Goal: Check status: Check status

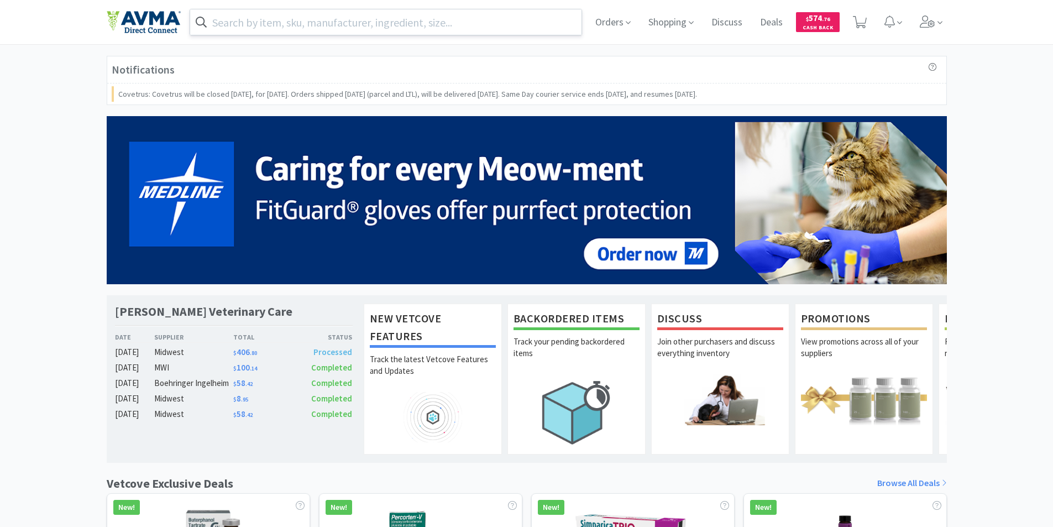
click at [225, 16] on input "text" at bounding box center [386, 21] width 392 height 25
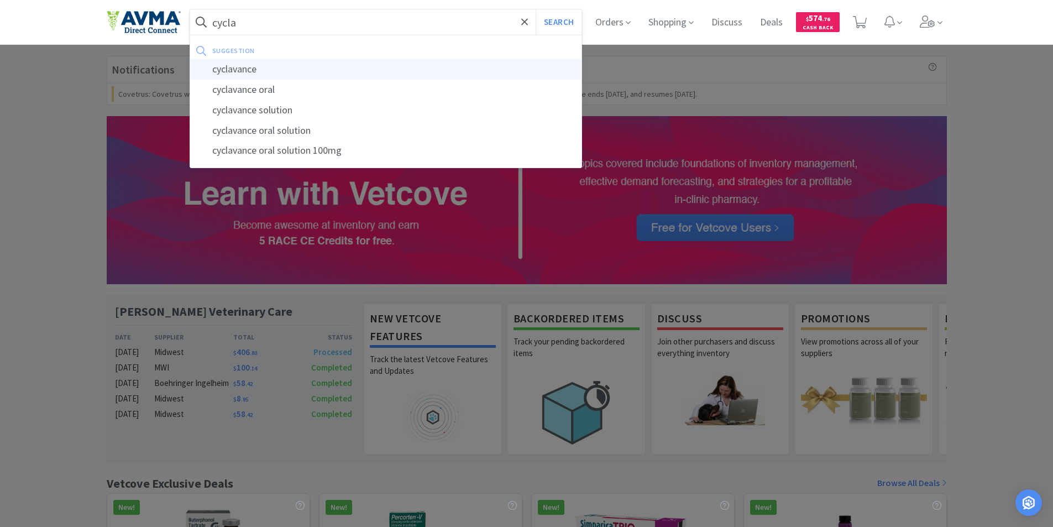
click at [235, 69] on div "cyclavance" at bounding box center [386, 69] width 392 height 20
type input "cyclavance"
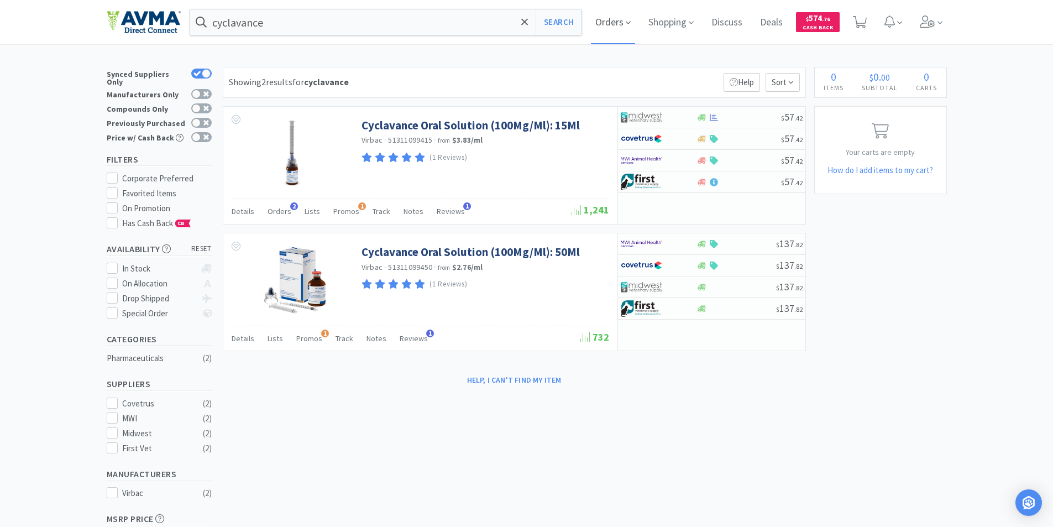
drag, startPoint x: 608, startPoint y: 28, endPoint x: 610, endPoint y: 21, distance: 7.5
click at [608, 28] on span "Orders" at bounding box center [613, 22] width 44 height 44
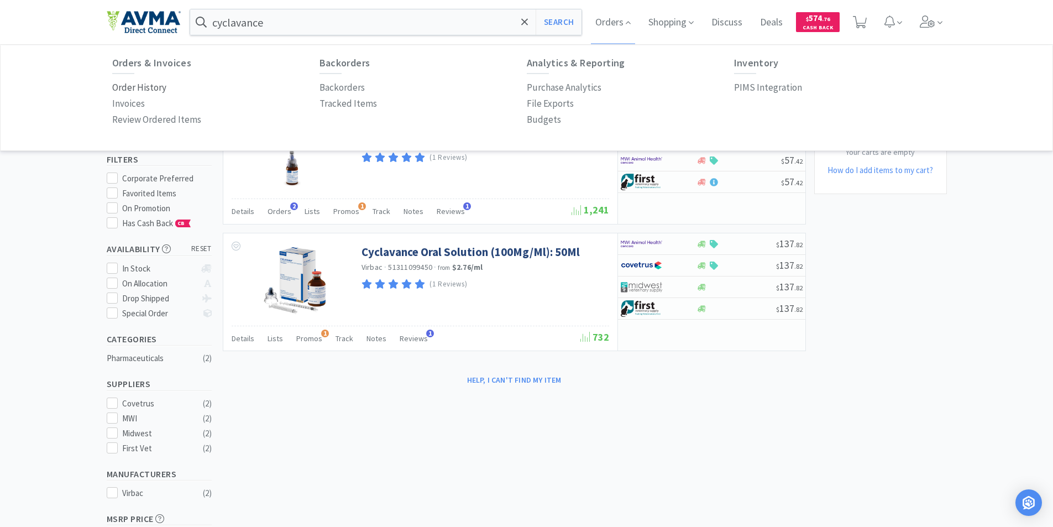
click at [143, 87] on p "Order History" at bounding box center [139, 87] width 54 height 15
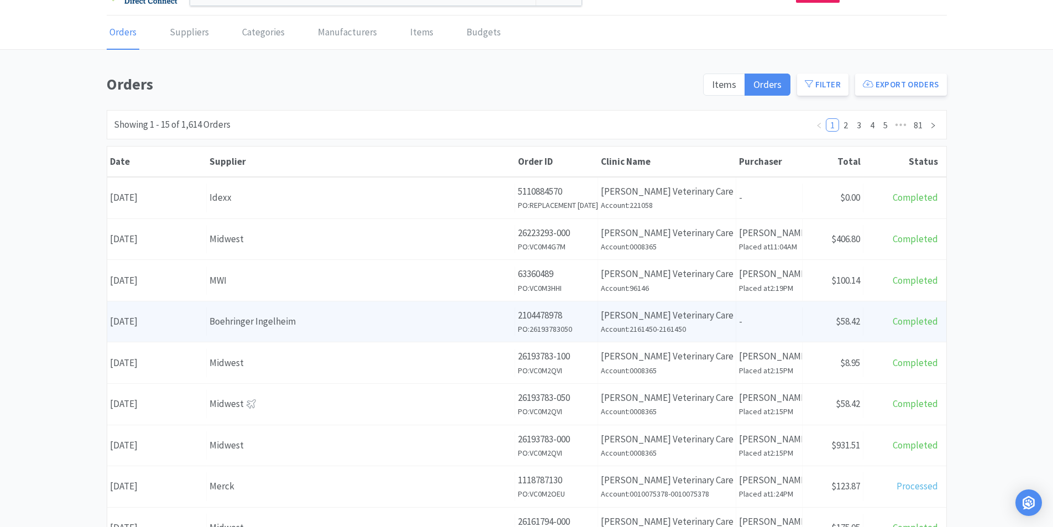
scroll to position [55, 0]
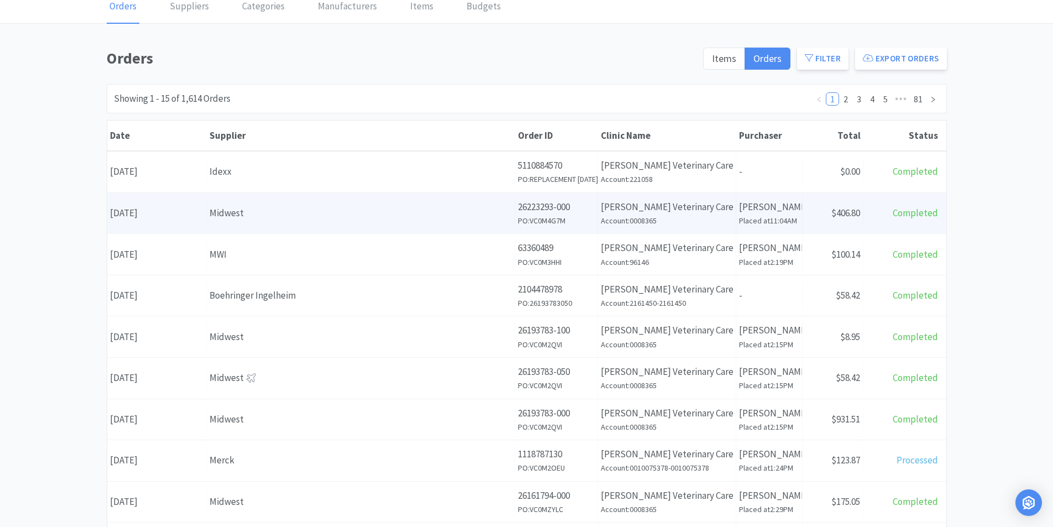
click at [149, 215] on div "Date [DATE]" at bounding box center [156, 213] width 99 height 28
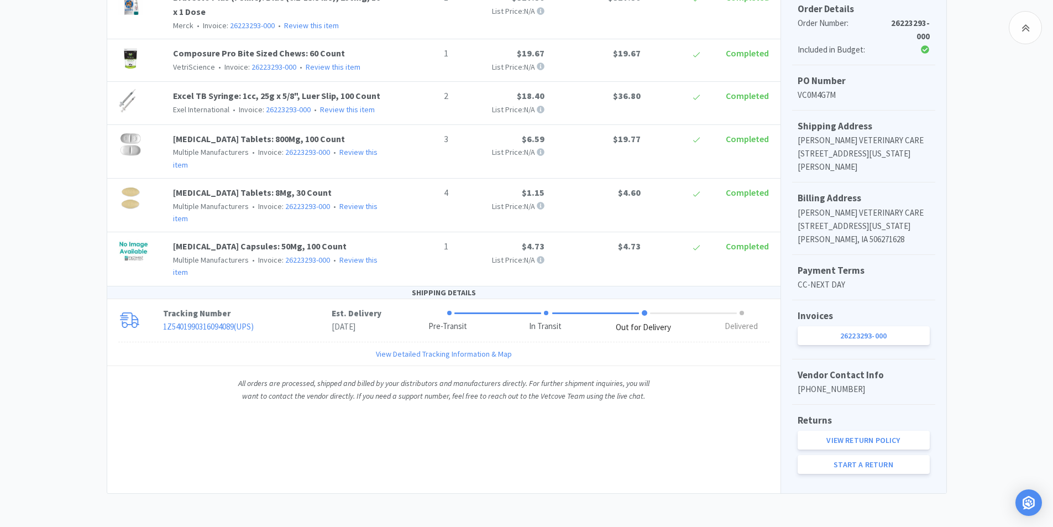
scroll to position [75, 0]
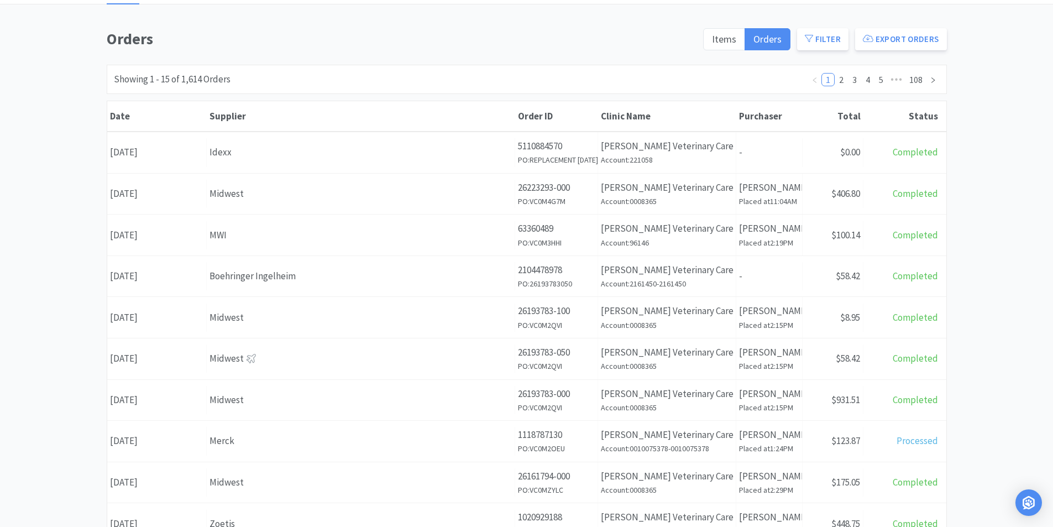
scroll to position [55, 0]
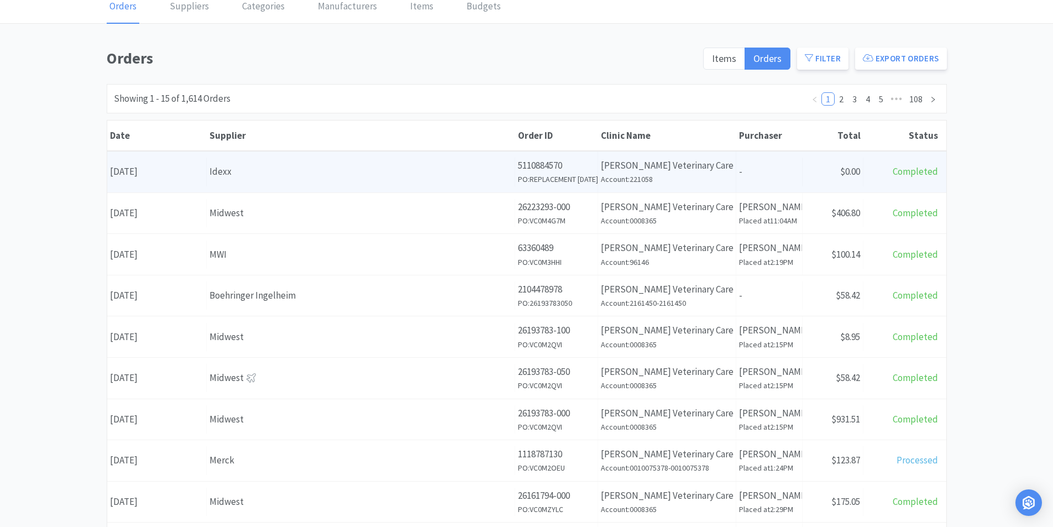
click at [153, 162] on div "Date [DATE]" at bounding box center [156, 171] width 99 height 28
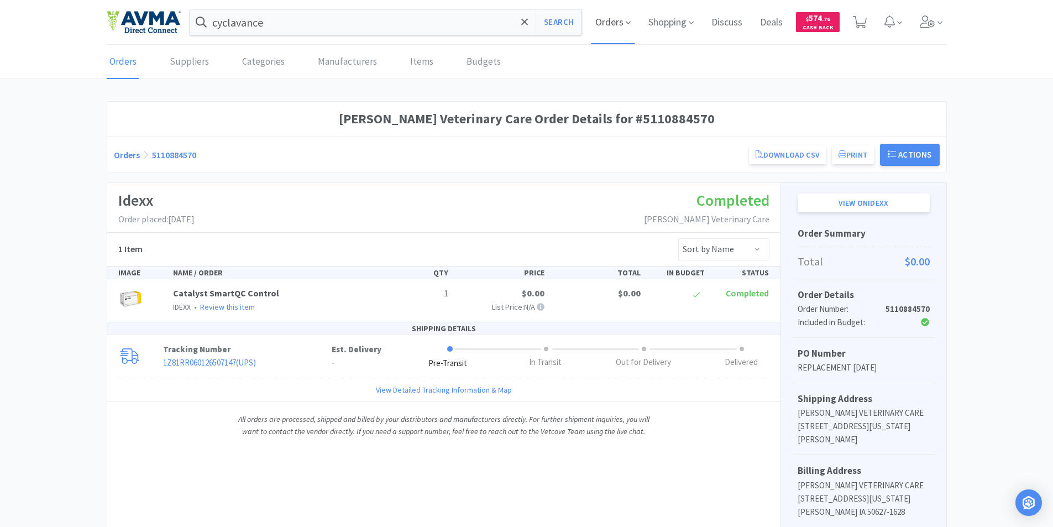
click at [602, 23] on span "Orders" at bounding box center [613, 22] width 44 height 44
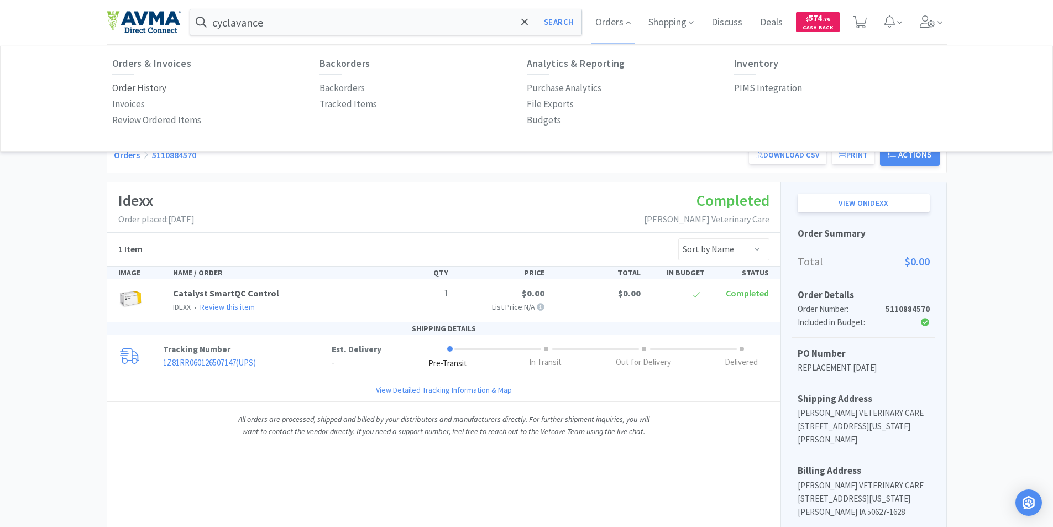
click at [140, 87] on p "Order History" at bounding box center [139, 88] width 54 height 15
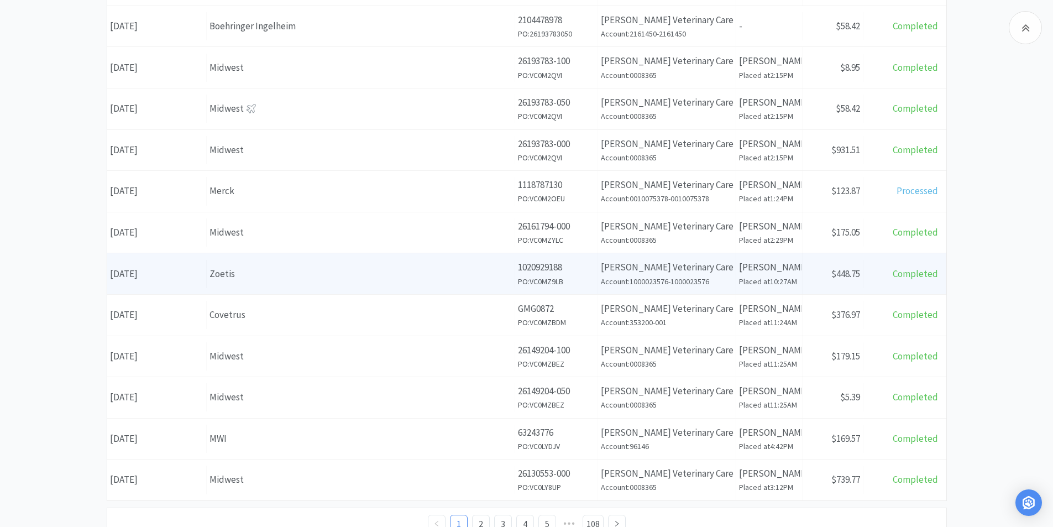
scroll to position [370, 0]
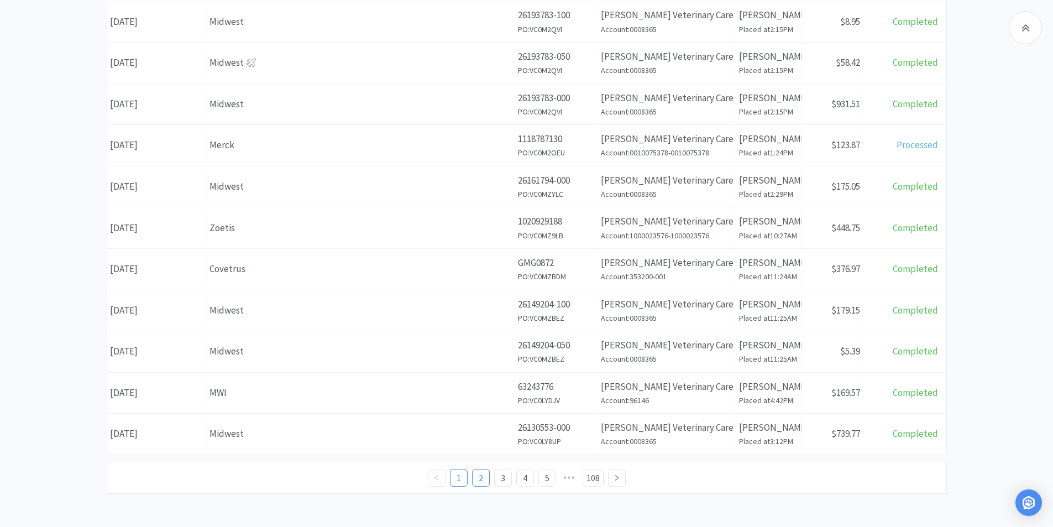
click at [482, 479] on link "2" at bounding box center [480, 477] width 17 height 17
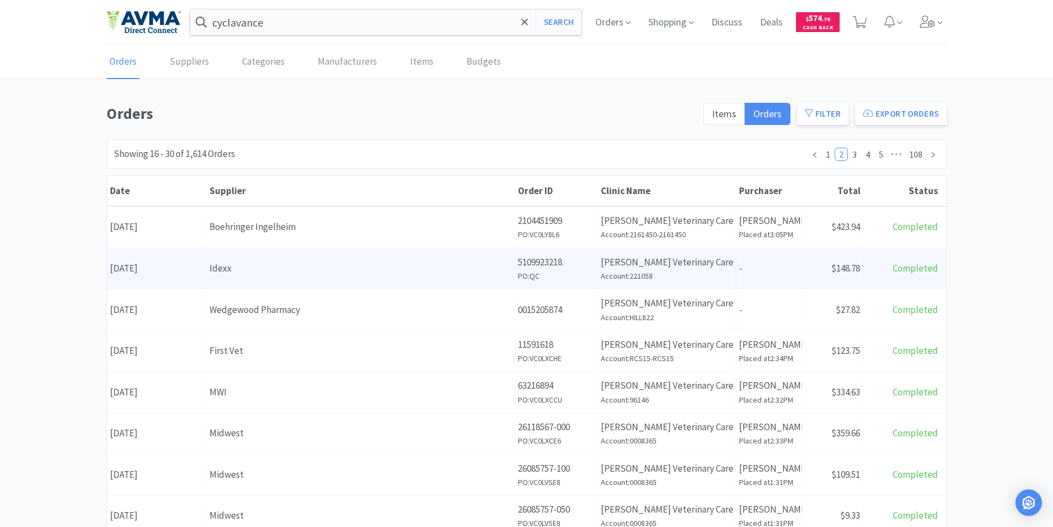
click at [166, 268] on div "Date [DATE]" at bounding box center [156, 268] width 99 height 28
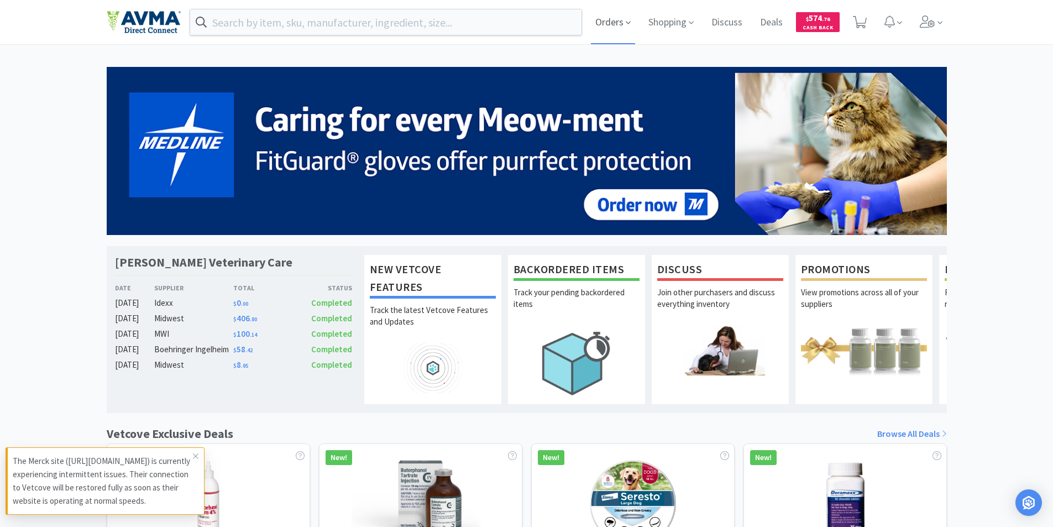
click at [606, 20] on span "Orders" at bounding box center [613, 22] width 44 height 44
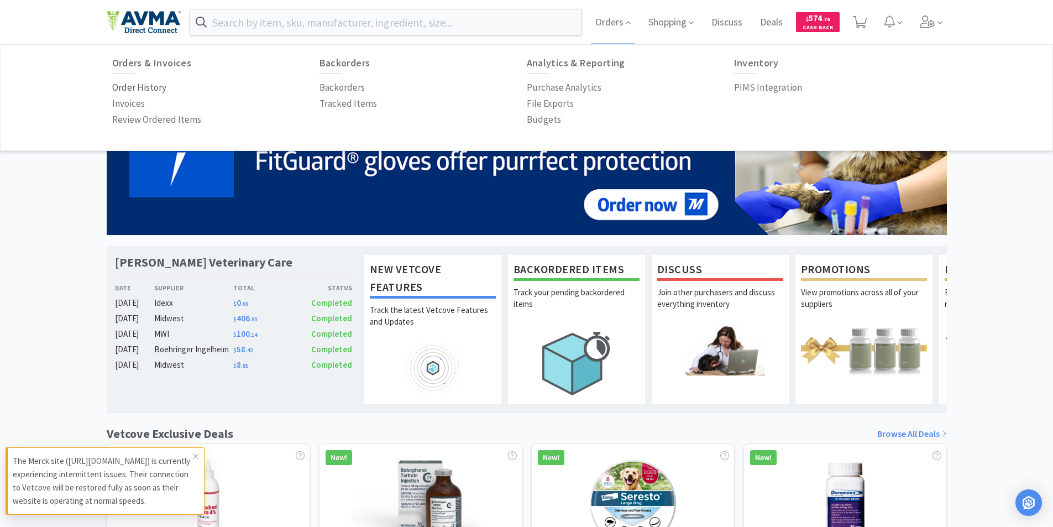
click at [123, 83] on p "Order History" at bounding box center [139, 87] width 54 height 15
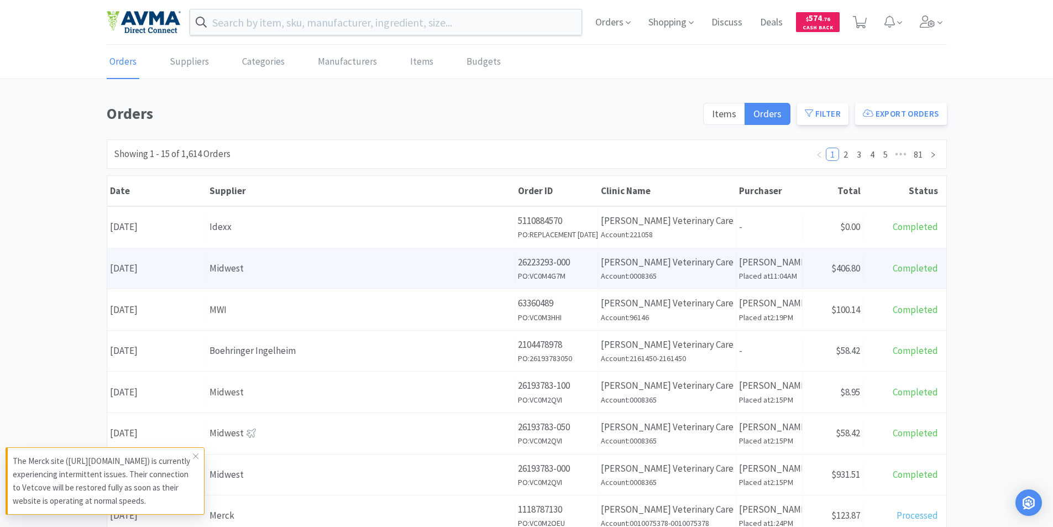
click at [149, 266] on div "Date [DATE]" at bounding box center [156, 268] width 99 height 28
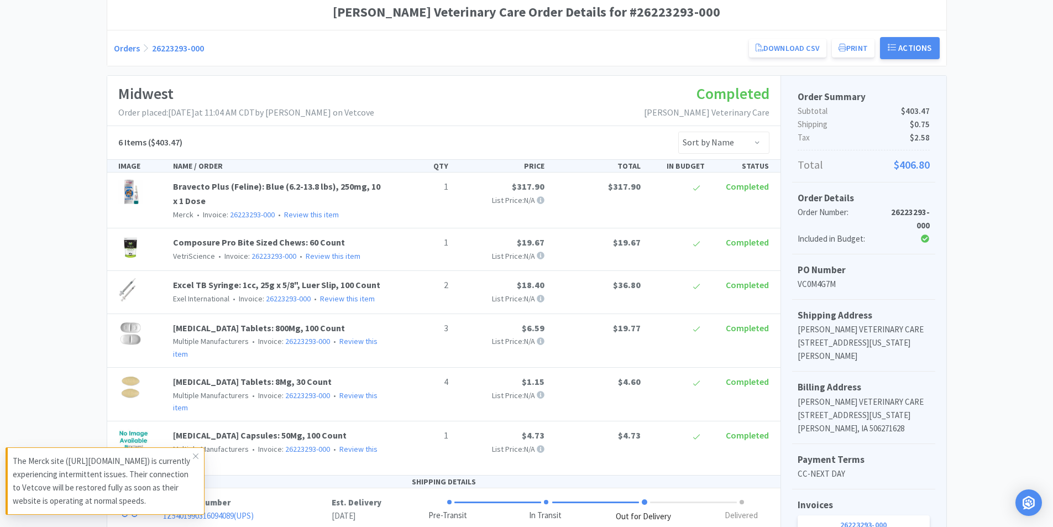
scroll to position [221, 0]
